Goal: Information Seeking & Learning: Learn about a topic

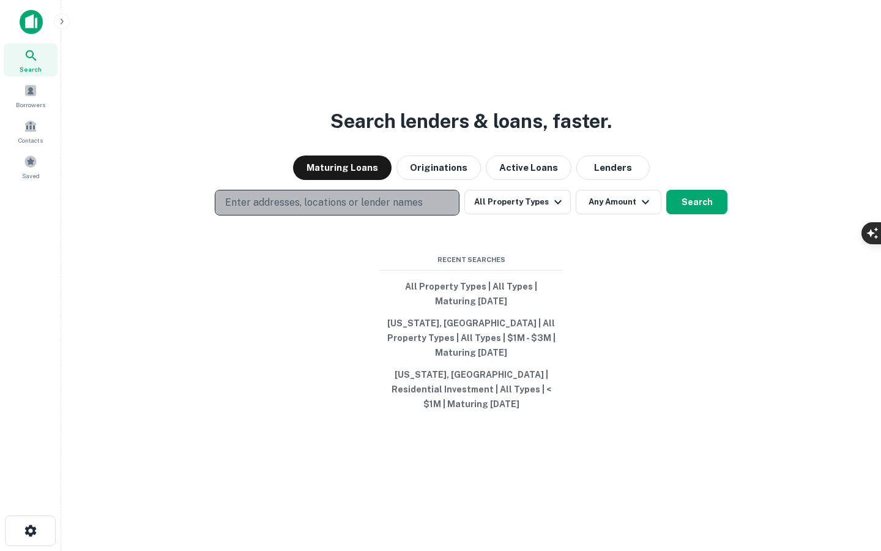
click at [409, 210] on p "Enter addresses, locations or lender names" at bounding box center [324, 202] width 198 height 15
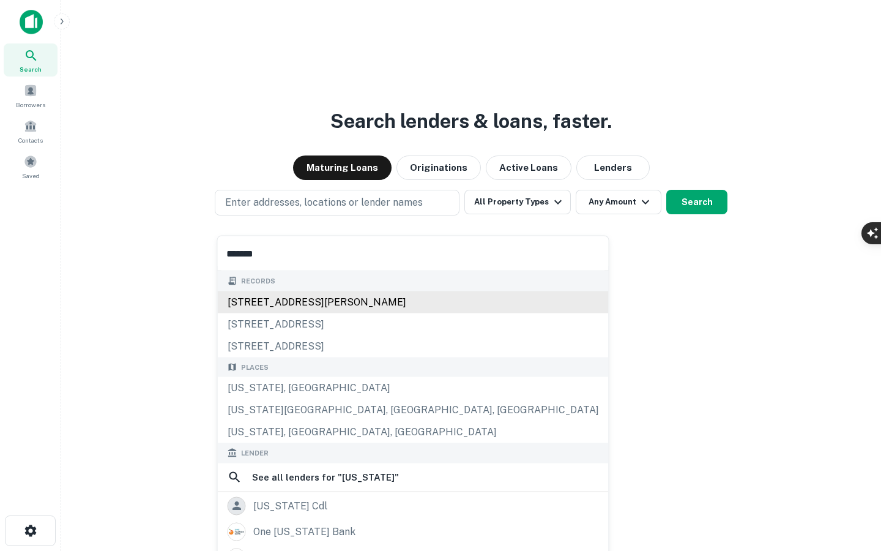
type input "*******"
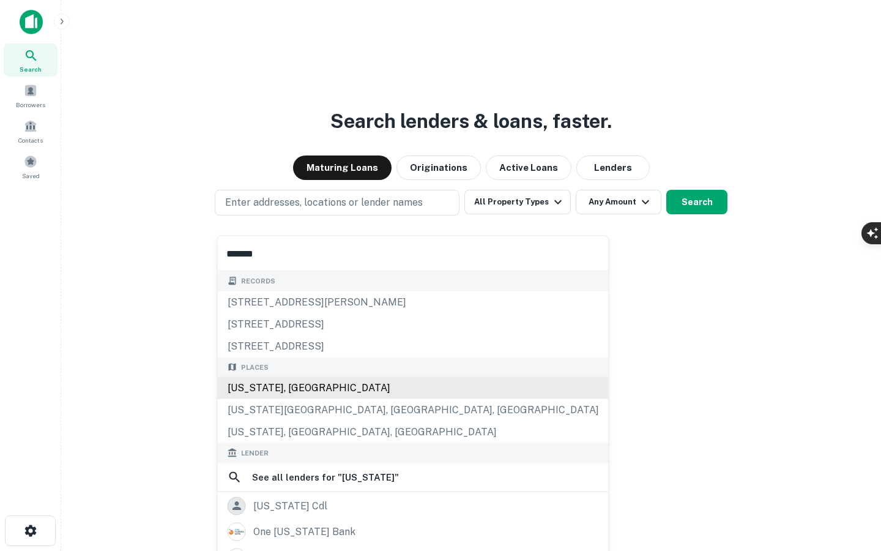
click at [307, 388] on div "Florida, USA" at bounding box center [413, 388] width 391 height 22
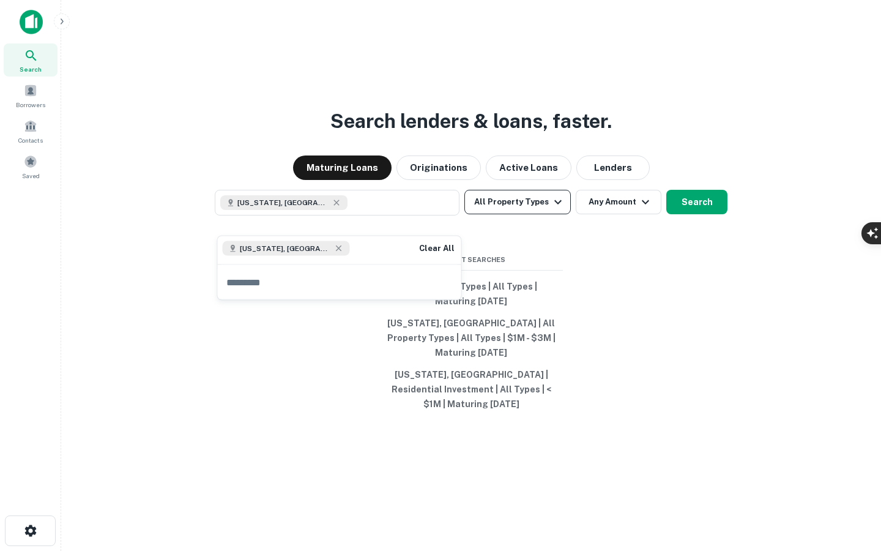
click at [521, 214] on button "All Property Types" at bounding box center [517, 202] width 106 height 24
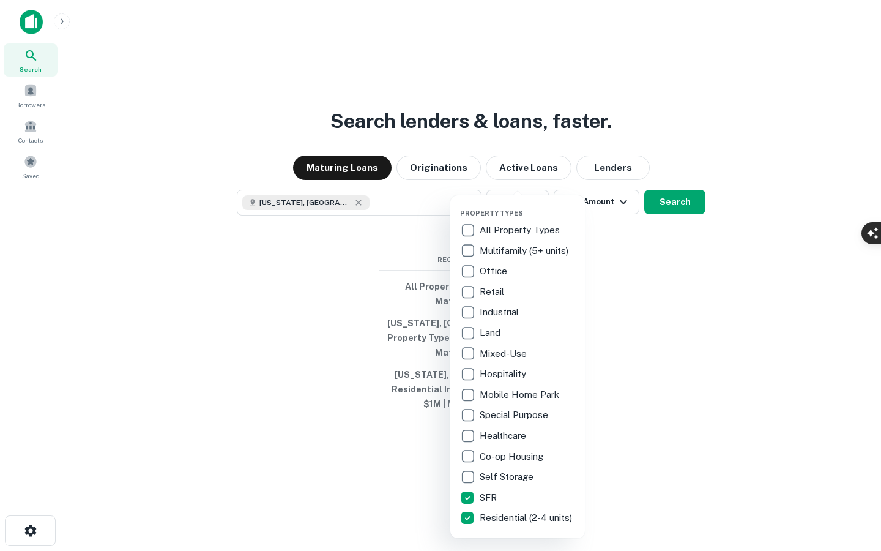
click at [627, 231] on div at bounding box center [440, 275] width 881 height 551
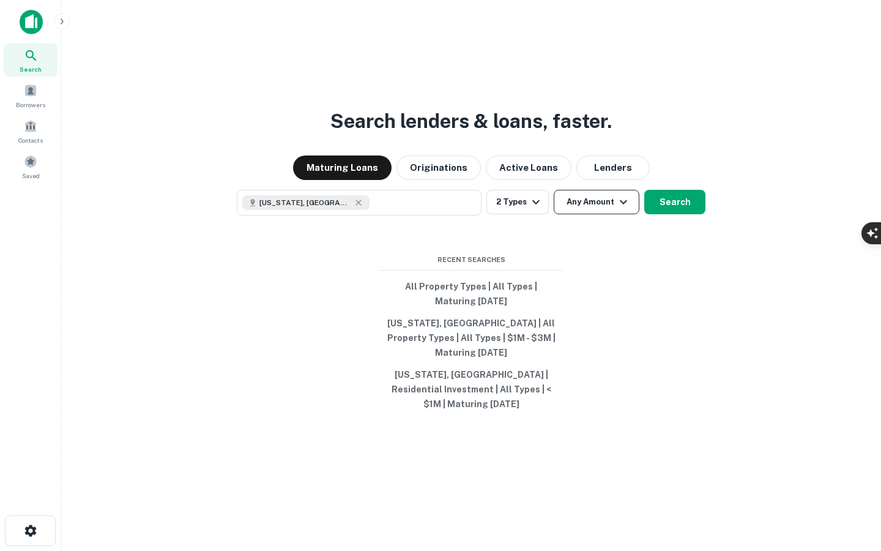
click at [625, 209] on icon "button" at bounding box center [623, 202] width 15 height 15
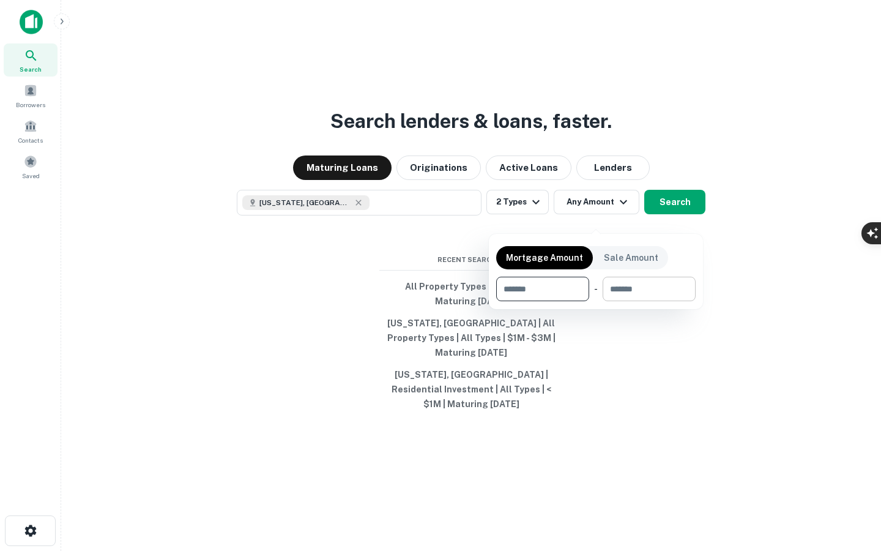
click at [623, 290] on input "number" at bounding box center [644, 288] width 84 height 24
type input "*******"
click at [565, 289] on input "number" at bounding box center [535, 288] width 78 height 24
type input "*******"
click at [684, 218] on div at bounding box center [440, 275] width 881 height 551
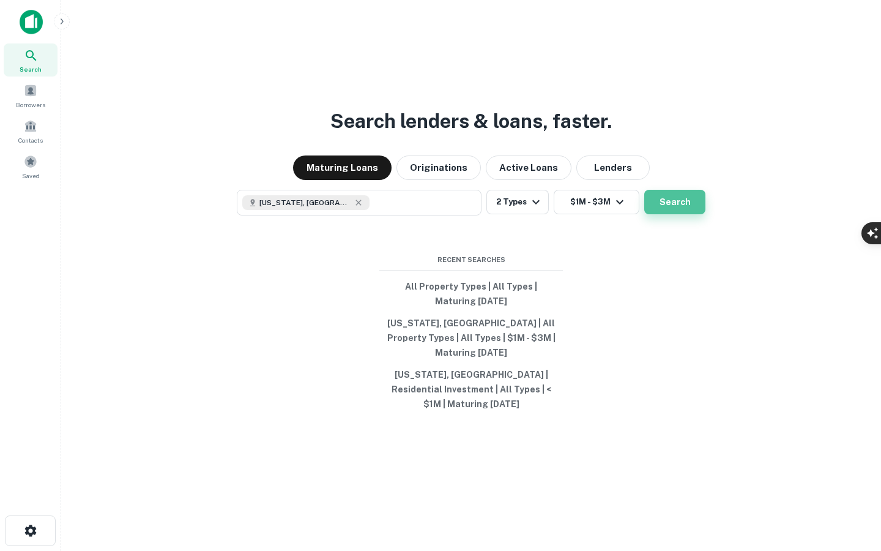
click at [676, 214] on button "Search" at bounding box center [674, 202] width 61 height 24
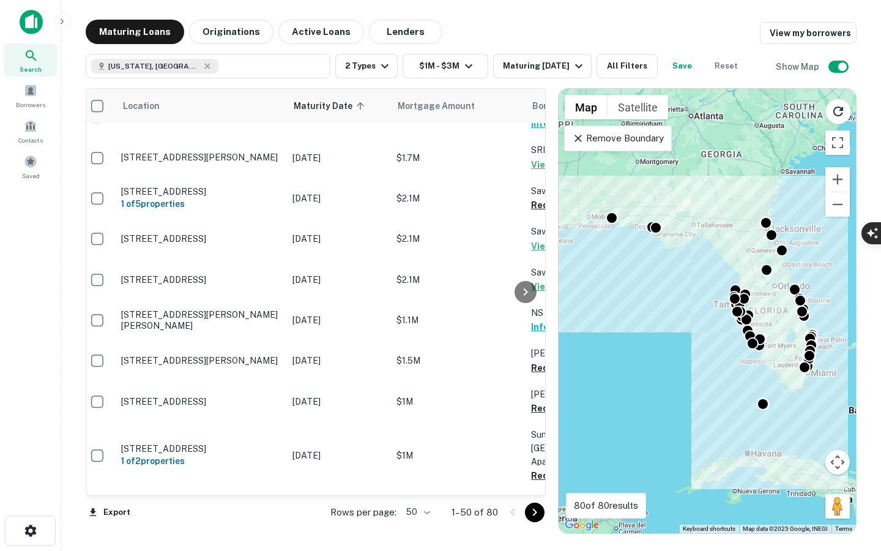
scroll to position [491, 180]
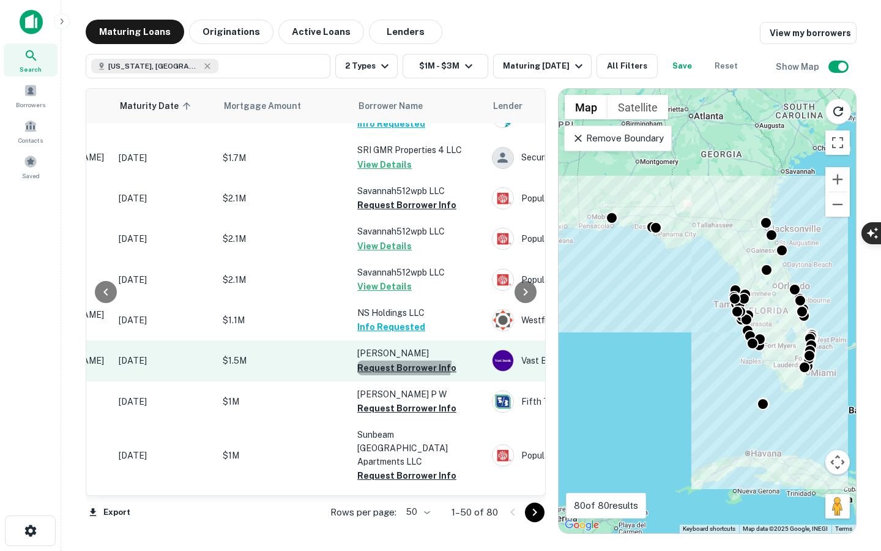
click at [380, 360] on button "Request Borrower Info" at bounding box center [406, 367] width 99 height 15
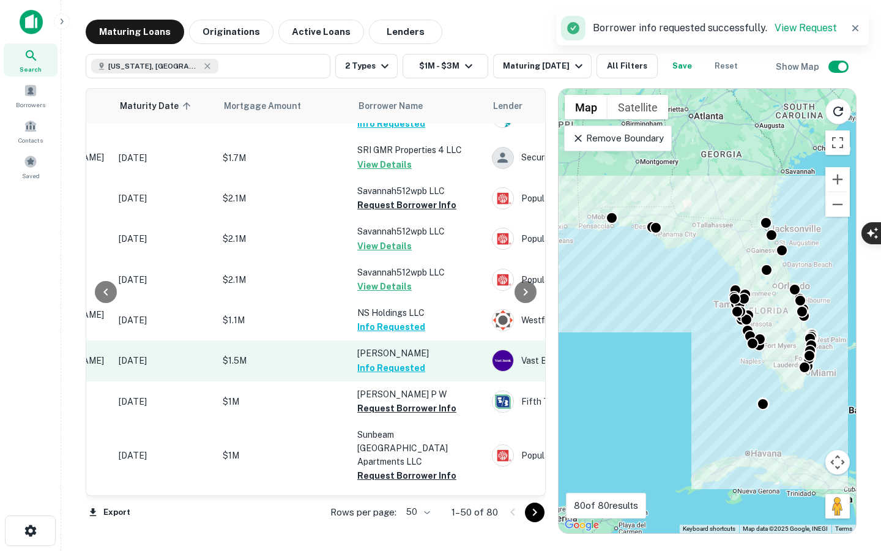
click at [362, 346] on p "Mele Michael A" at bounding box center [418, 352] width 122 height 13
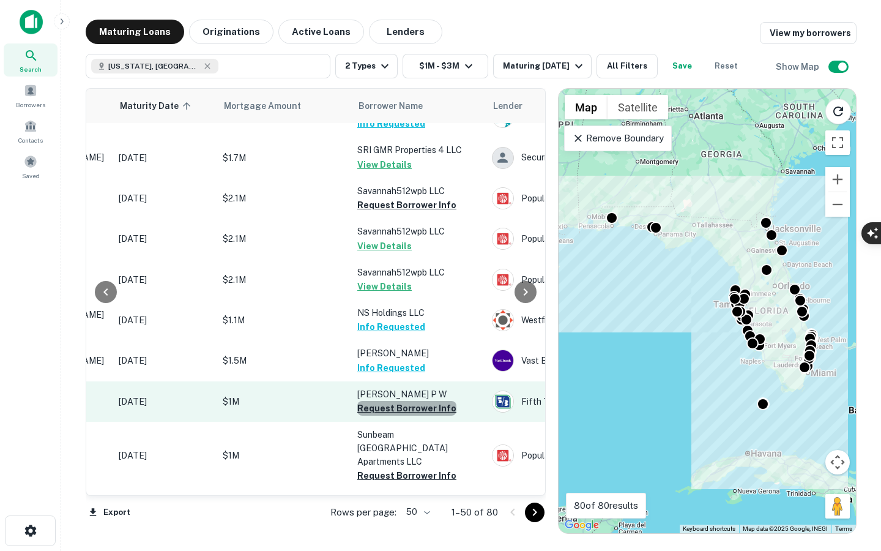
click at [418, 401] on button "Request Borrower Info" at bounding box center [406, 408] width 99 height 15
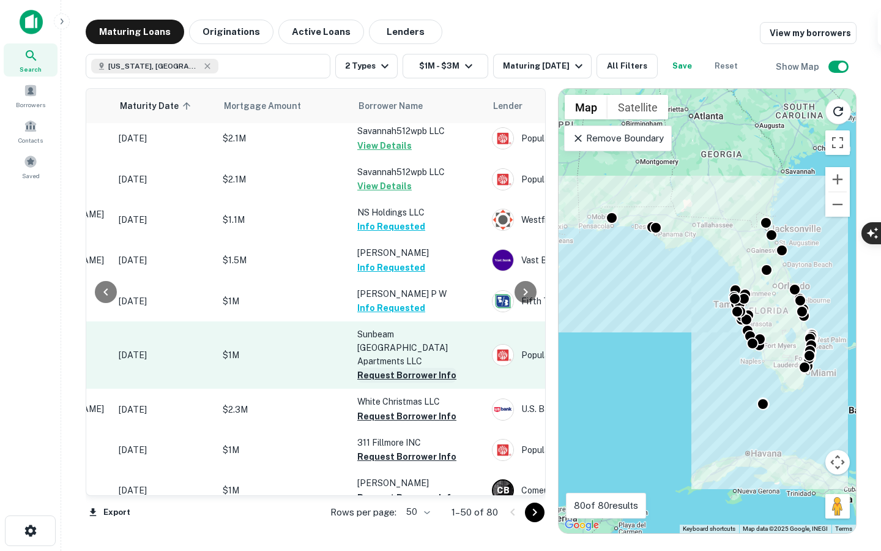
scroll to position [593, 180]
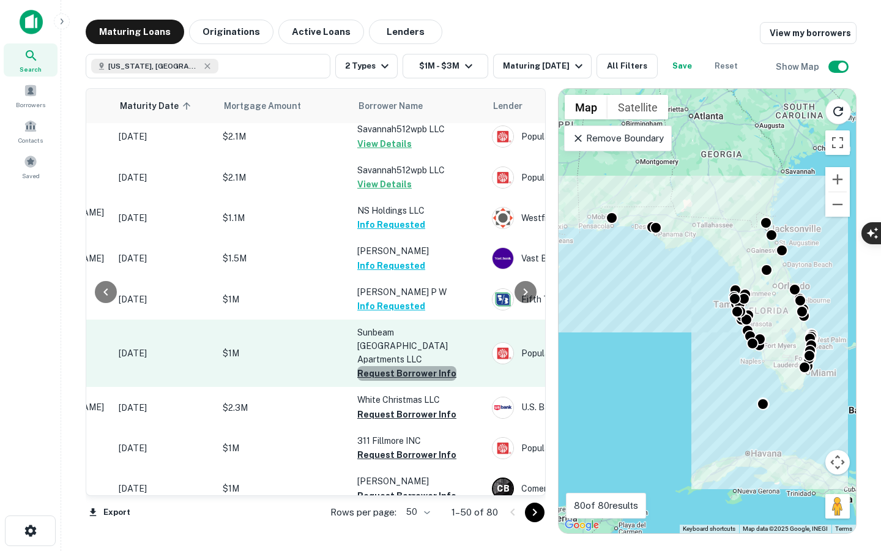
click at [422, 366] on button "Request Borrower Info" at bounding box center [406, 373] width 99 height 15
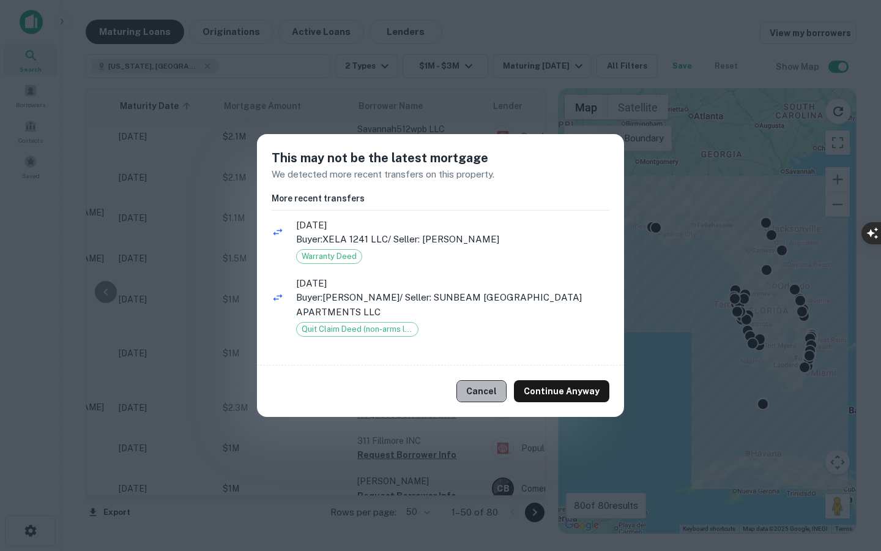
click at [480, 389] on button "Cancel" at bounding box center [481, 391] width 50 height 22
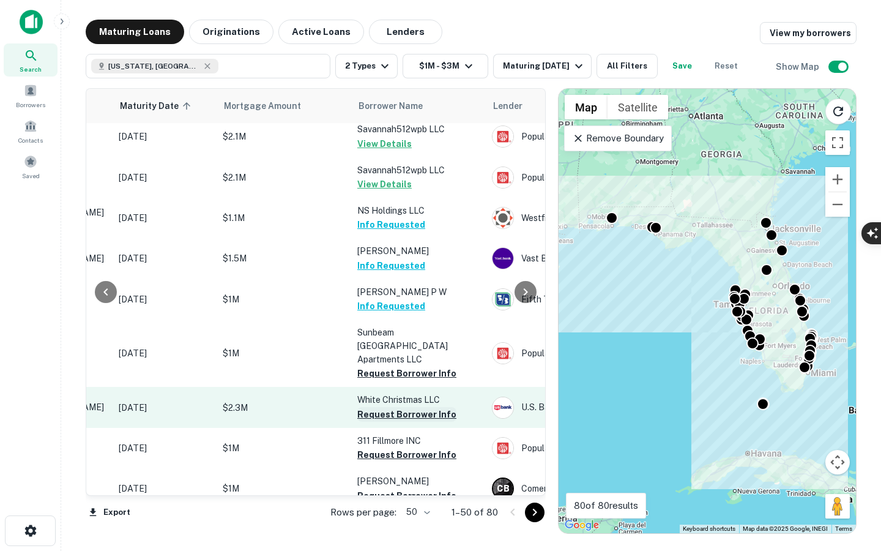
click at [397, 407] on button "Request Borrower Info" at bounding box center [406, 414] width 99 height 15
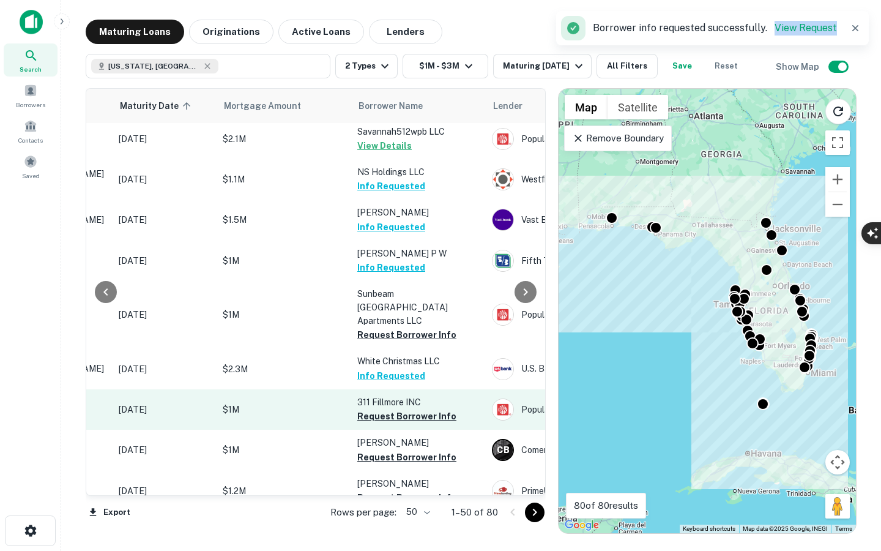
scroll to position [633, 180]
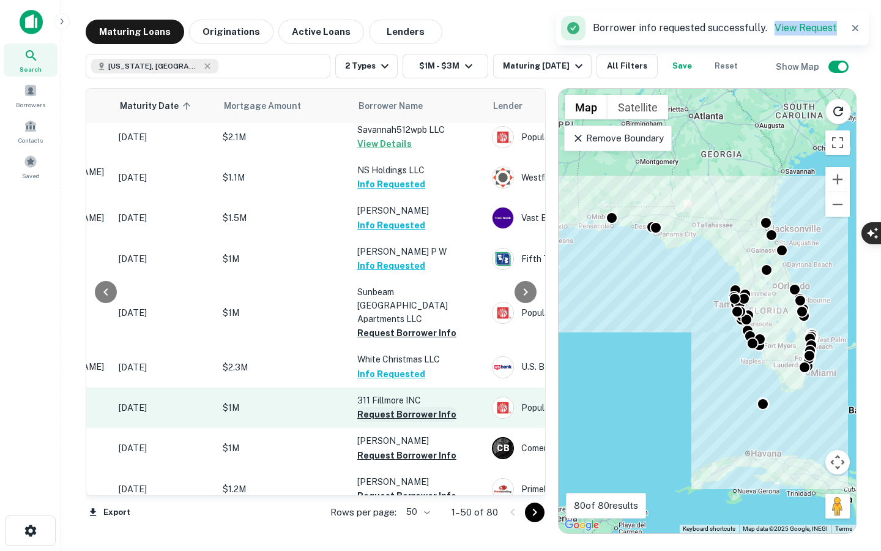
click at [418, 407] on button "Request Borrower Info" at bounding box center [406, 414] width 99 height 15
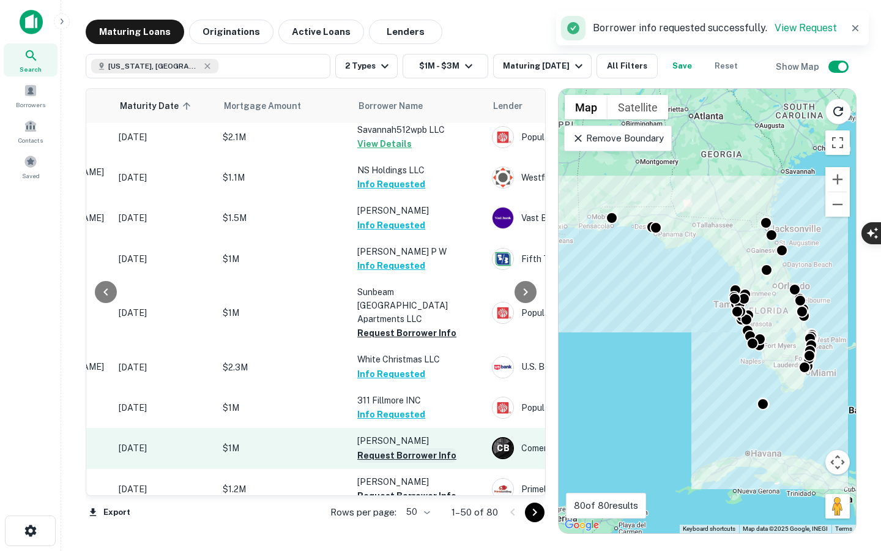
click at [399, 448] on button "Request Borrower Info" at bounding box center [406, 455] width 99 height 15
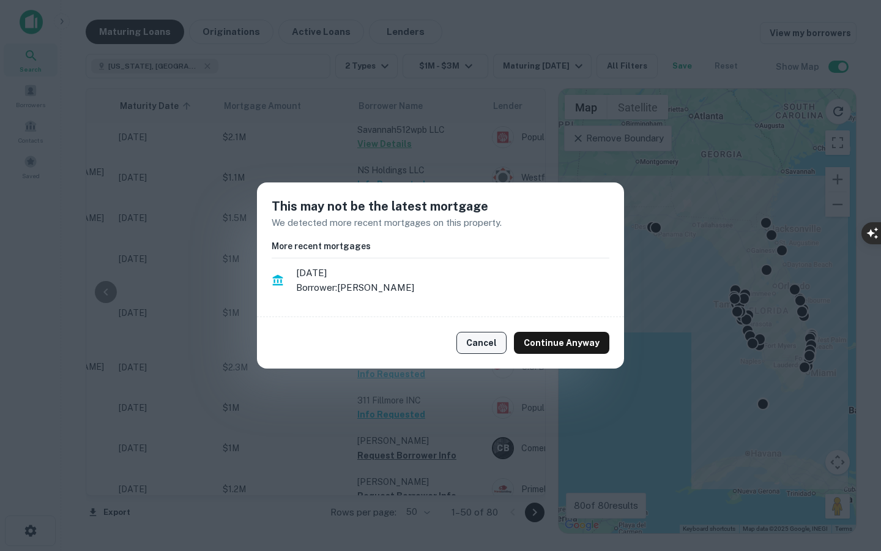
click at [485, 335] on button "Cancel" at bounding box center [481, 343] width 50 height 22
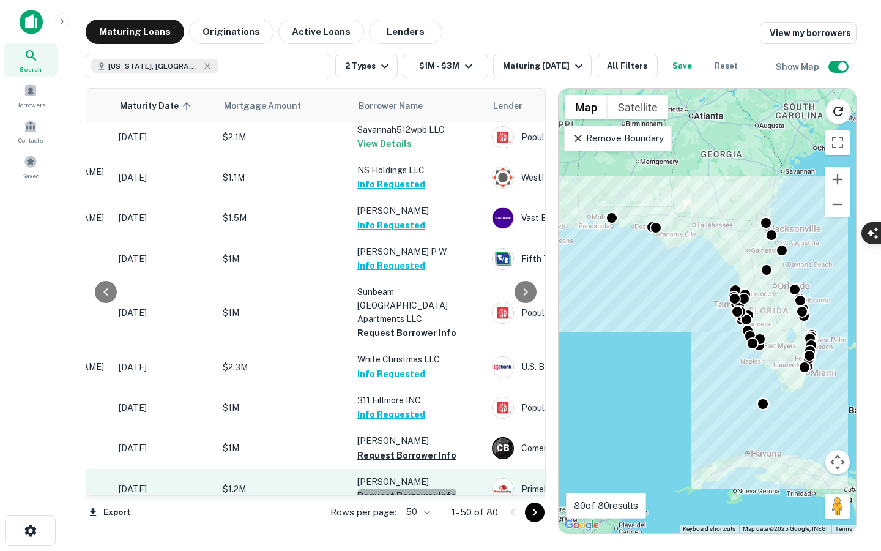
click at [407, 488] on button "Request Borrower Info" at bounding box center [406, 495] width 99 height 15
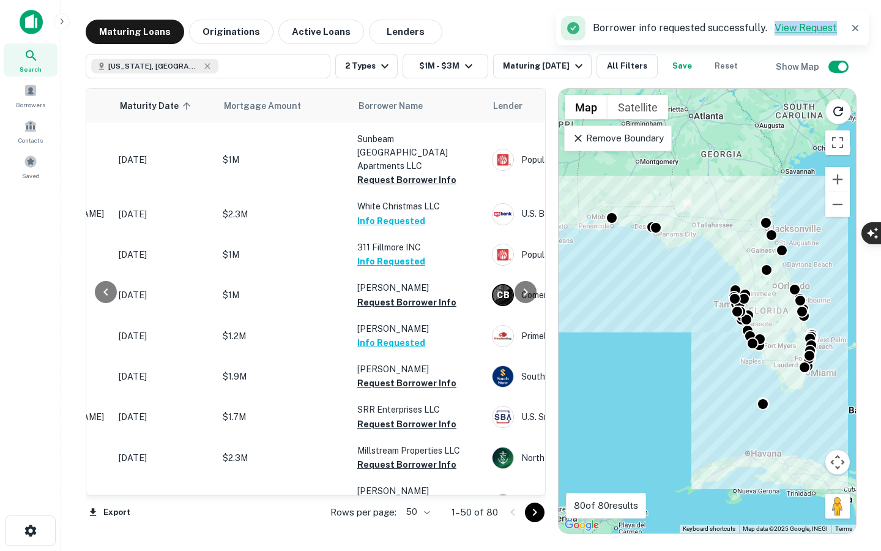
scroll to position [788, 180]
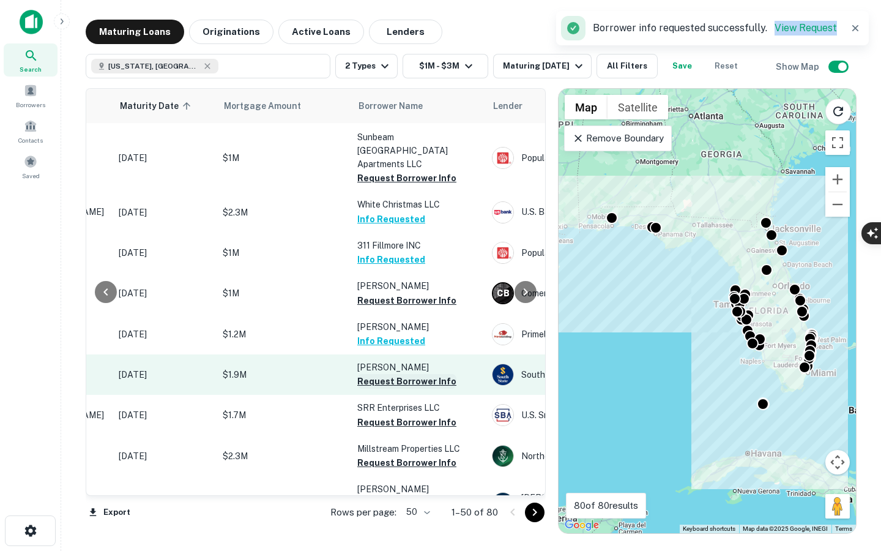
click at [418, 374] on button "Request Borrower Info" at bounding box center [406, 381] width 99 height 15
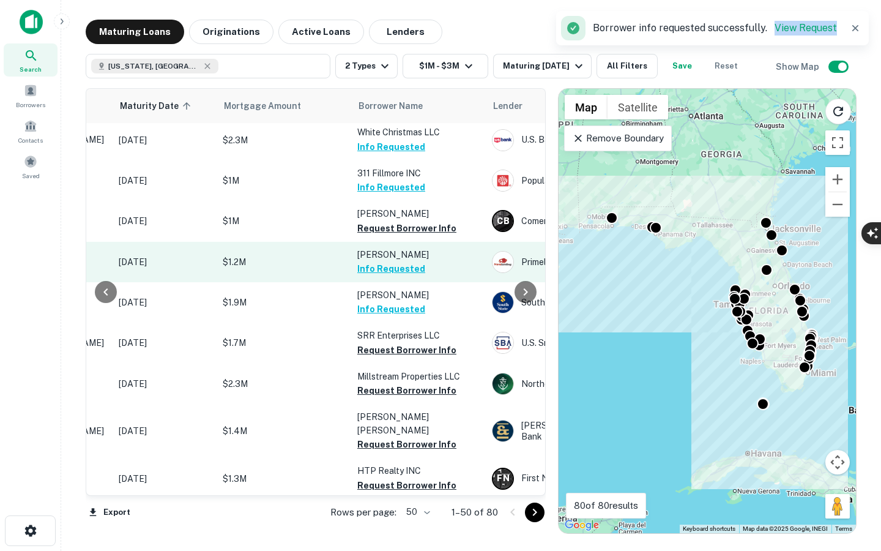
scroll to position [876, 180]
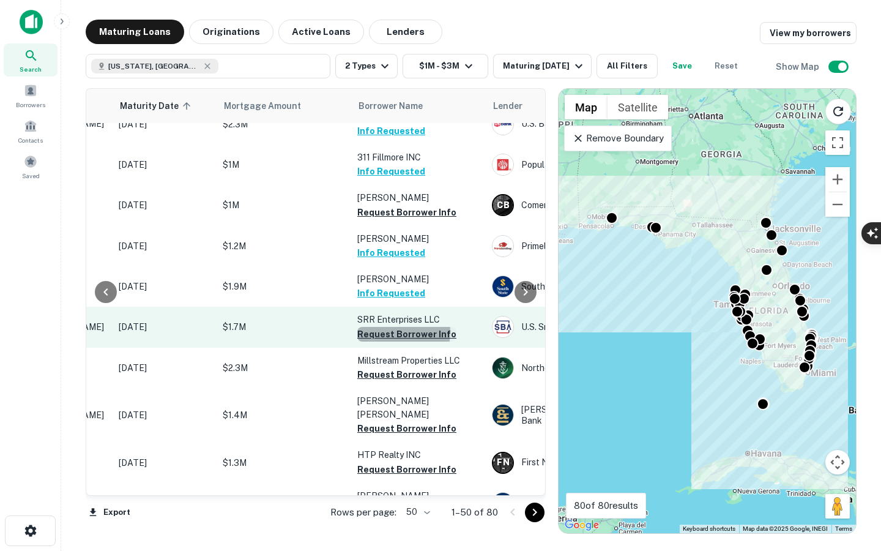
click at [395, 327] on button "Request Borrower Info" at bounding box center [406, 334] width 99 height 15
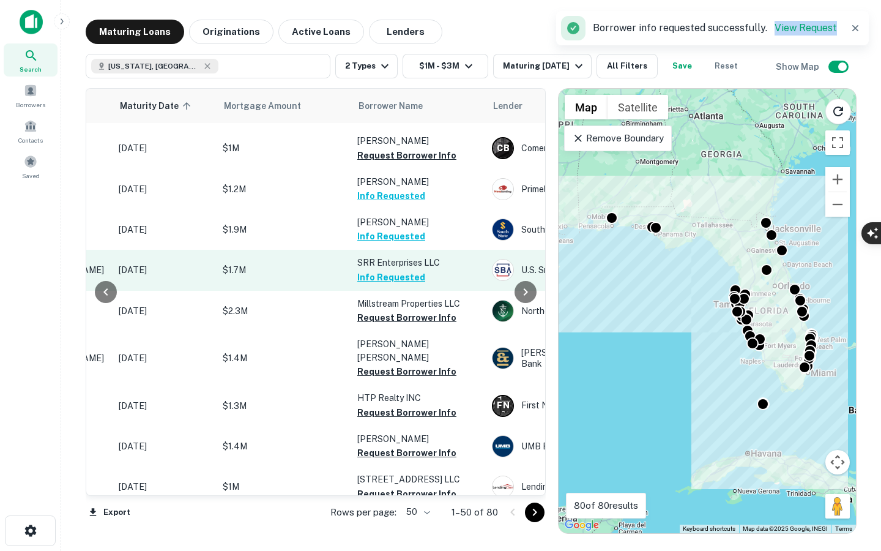
scroll to position [950, 180]
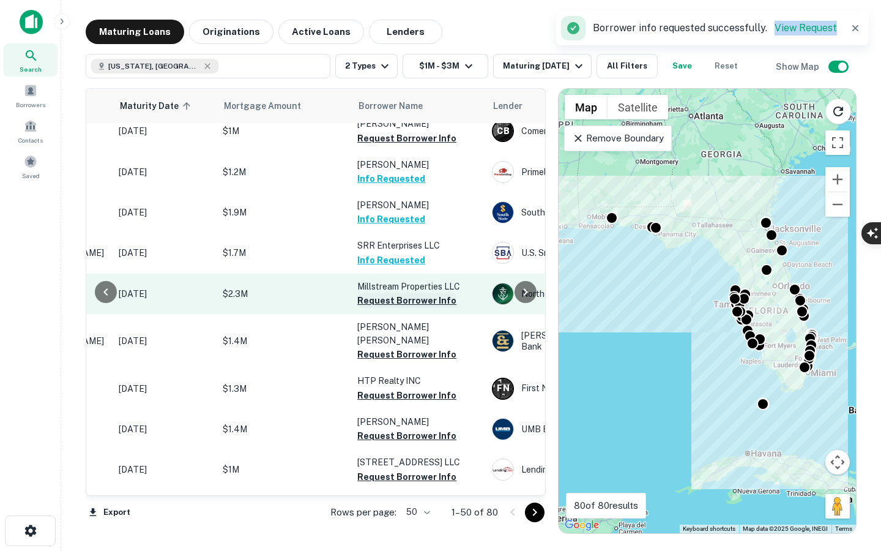
click at [417, 293] on button "Request Borrower Info" at bounding box center [406, 300] width 99 height 15
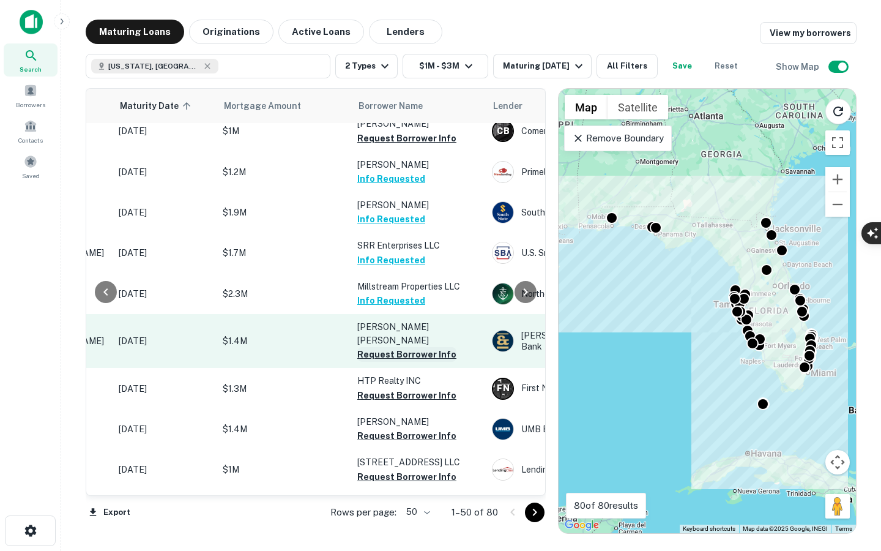
click at [406, 347] on button "Request Borrower Info" at bounding box center [406, 354] width 99 height 15
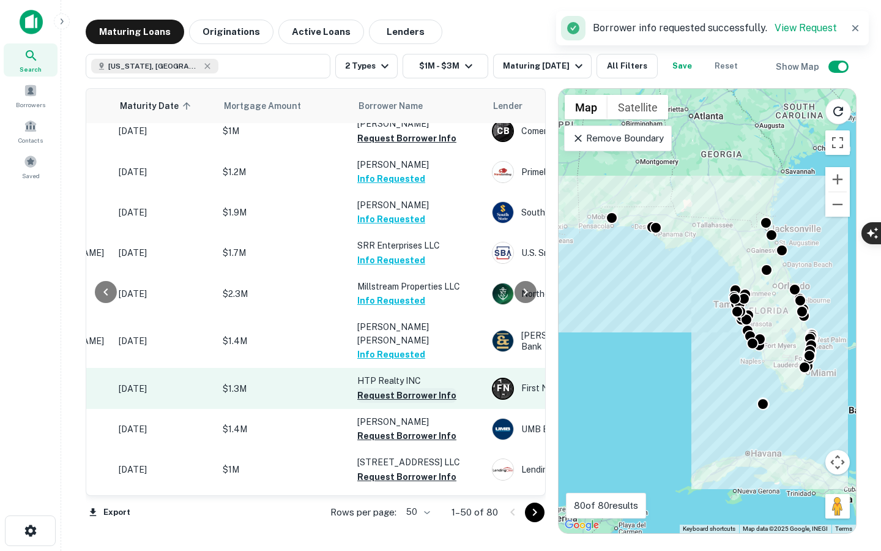
click at [403, 388] on button "Request Borrower Info" at bounding box center [406, 395] width 99 height 15
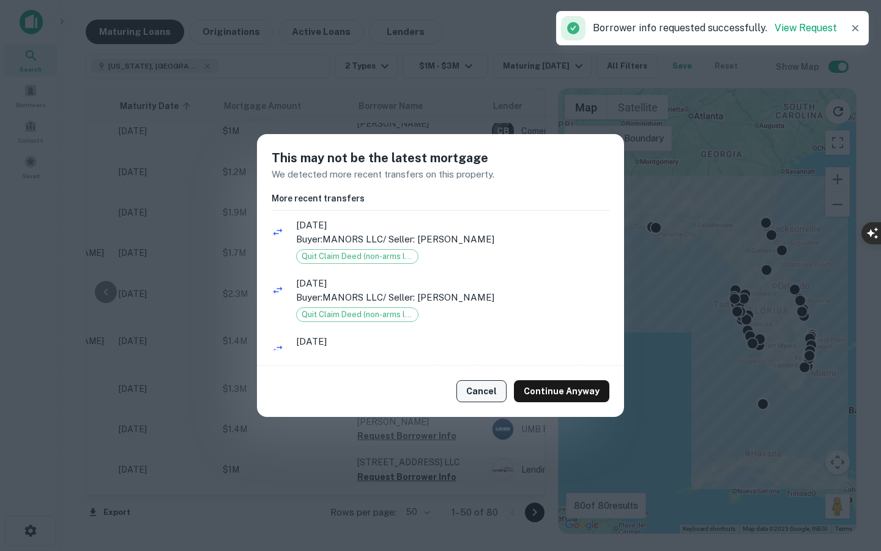
click at [493, 394] on button "Cancel" at bounding box center [481, 391] width 50 height 22
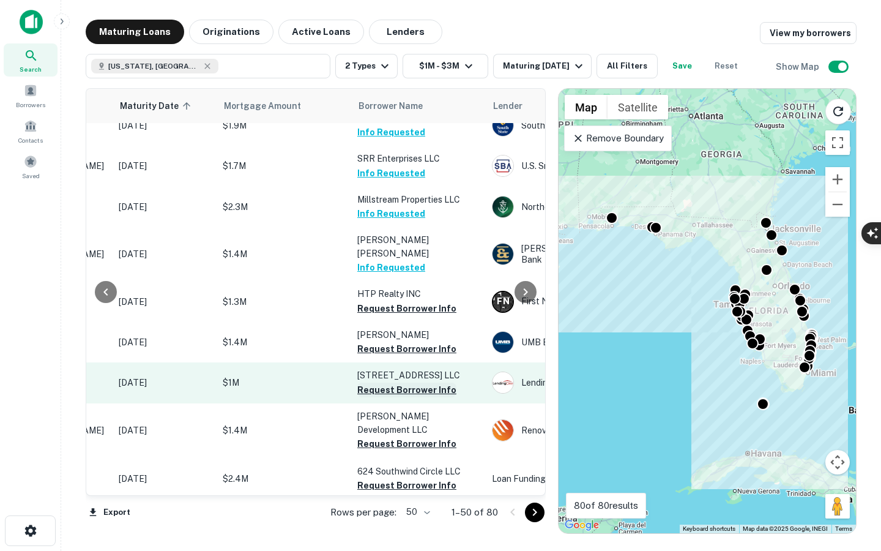
scroll to position [1034, 180]
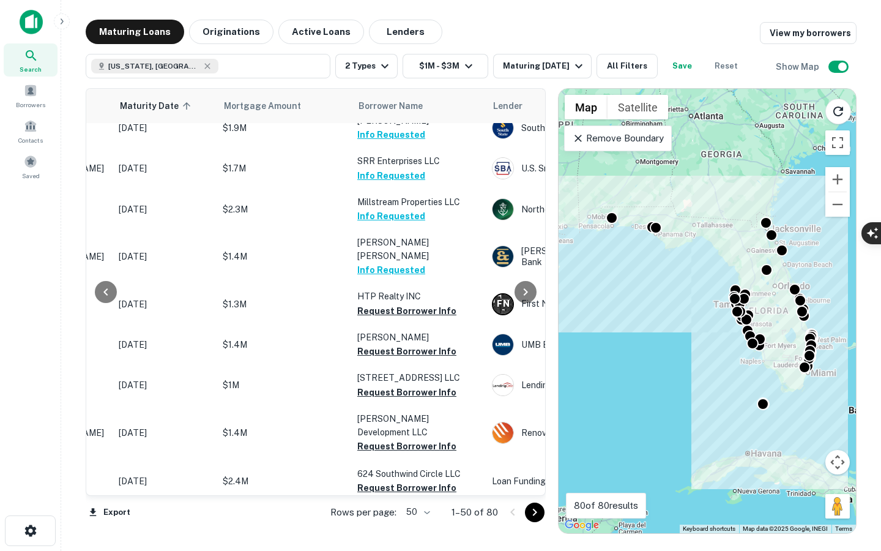
drag, startPoint x: 792, startPoint y: 28, endPoint x: 517, endPoint y: 0, distance: 276.0
